Goal: Information Seeking & Learning: Find specific fact

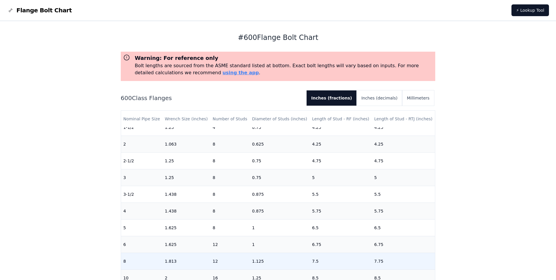
scroll to position [88, 0]
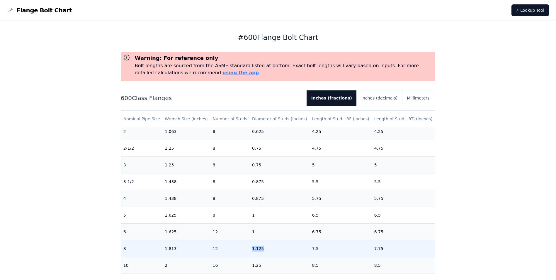
drag, startPoint x: 250, startPoint y: 246, endPoint x: 275, endPoint y: 249, distance: 25.0
click at [275, 249] on td "1.125" at bounding box center [280, 248] width 60 height 17
click at [273, 250] on td "1.125" at bounding box center [280, 248] width 60 height 17
drag, startPoint x: 263, startPoint y: 249, endPoint x: 250, endPoint y: 249, distance: 13.2
click at [250, 249] on td "1.125" at bounding box center [280, 248] width 60 height 17
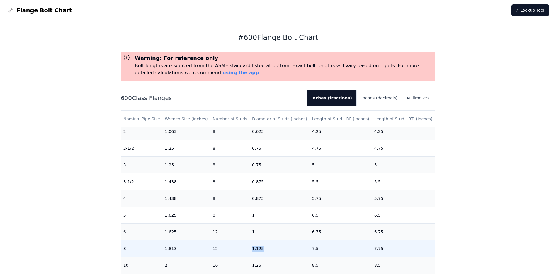
drag, startPoint x: 250, startPoint y: 249, endPoint x: 278, endPoint y: 248, distance: 28.4
click at [278, 248] on td "1.125" at bounding box center [280, 248] width 60 height 17
click at [251, 248] on td "1.125" at bounding box center [280, 248] width 60 height 17
drag, startPoint x: 247, startPoint y: 248, endPoint x: 267, endPoint y: 249, distance: 19.9
click at [267, 249] on tr "8 1.813 12 1.125 7.5 7.75" at bounding box center [278, 248] width 314 height 17
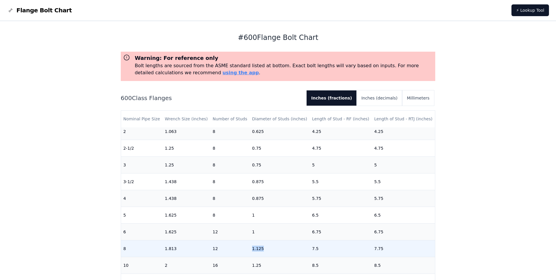
drag, startPoint x: 267, startPoint y: 249, endPoint x: 263, endPoint y: 252, distance: 5.9
click at [263, 252] on td "1.125" at bounding box center [280, 248] width 60 height 17
drag, startPoint x: 262, startPoint y: 249, endPoint x: 244, endPoint y: 251, distance: 18.9
click at [244, 251] on tr "8 1.813 12 1.125 7.5 7.75" at bounding box center [278, 248] width 314 height 17
click at [244, 254] on td "12" at bounding box center [230, 248] width 40 height 17
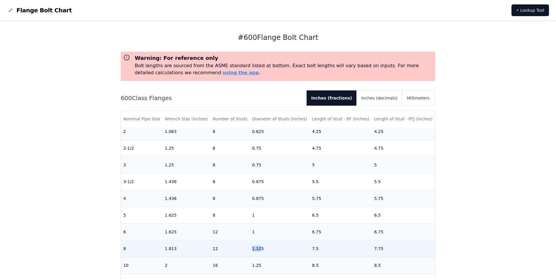
drag, startPoint x: 260, startPoint y: 251, endPoint x: 248, endPoint y: 247, distance: 12.3
click at [248, 247] on tr "8 1.813 12 1.125 7.5 7.75" at bounding box center [278, 248] width 314 height 17
click at [247, 250] on td "12" at bounding box center [230, 248] width 40 height 17
drag, startPoint x: 261, startPoint y: 246, endPoint x: 253, endPoint y: 249, distance: 8.2
click at [253, 249] on td "1.125" at bounding box center [280, 248] width 60 height 17
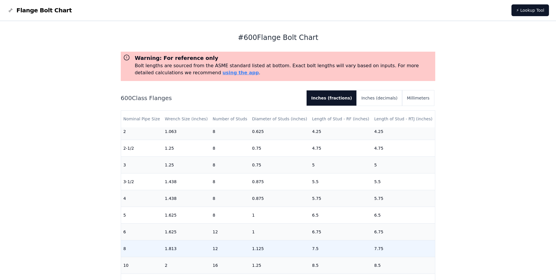
drag, startPoint x: 253, startPoint y: 249, endPoint x: 251, endPoint y: 254, distance: 5.9
click at [251, 254] on td "1.125" at bounding box center [280, 248] width 60 height 17
drag, startPoint x: 271, startPoint y: 252, endPoint x: 237, endPoint y: 249, distance: 34.1
click at [237, 249] on tr "8 1.813 12 1.125 7.5 7.75" at bounding box center [278, 248] width 314 height 17
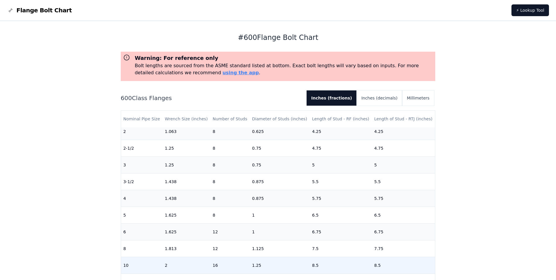
drag, startPoint x: 237, startPoint y: 249, endPoint x: 276, endPoint y: 258, distance: 40.8
click at [276, 258] on td "1.25" at bounding box center [280, 264] width 60 height 17
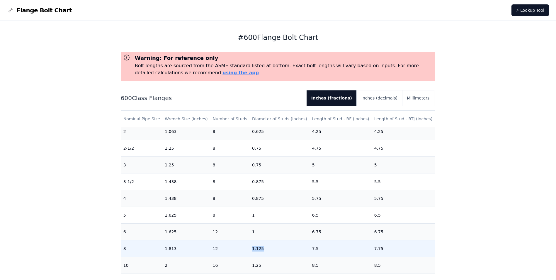
drag, startPoint x: 264, startPoint y: 249, endPoint x: 251, endPoint y: 249, distance: 12.9
click at [251, 249] on td "1.125" at bounding box center [280, 248] width 60 height 17
drag, startPoint x: 251, startPoint y: 249, endPoint x: 265, endPoint y: 252, distance: 14.0
click at [265, 252] on td "1.125" at bounding box center [280, 248] width 60 height 17
drag, startPoint x: 265, startPoint y: 249, endPoint x: 252, endPoint y: 250, distance: 12.4
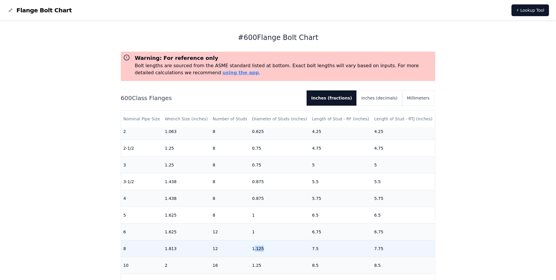
click at [252, 250] on td "1.125" at bounding box center [280, 248] width 60 height 17
click at [264, 253] on td "1.125" at bounding box center [280, 248] width 60 height 17
drag, startPoint x: 246, startPoint y: 246, endPoint x: 271, endPoint y: 251, distance: 24.7
click at [271, 251] on tr "8 1.813 12 1.125 7.5 7.75" at bounding box center [278, 248] width 314 height 17
click at [271, 251] on td "1.125" at bounding box center [280, 248] width 60 height 17
